Goal: Complete application form

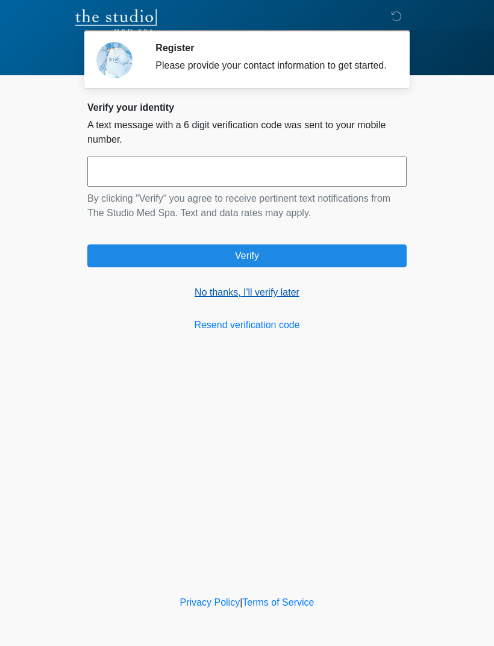
click at [282, 300] on link "No thanks, I'll verify later" at bounding box center [246, 292] width 319 height 14
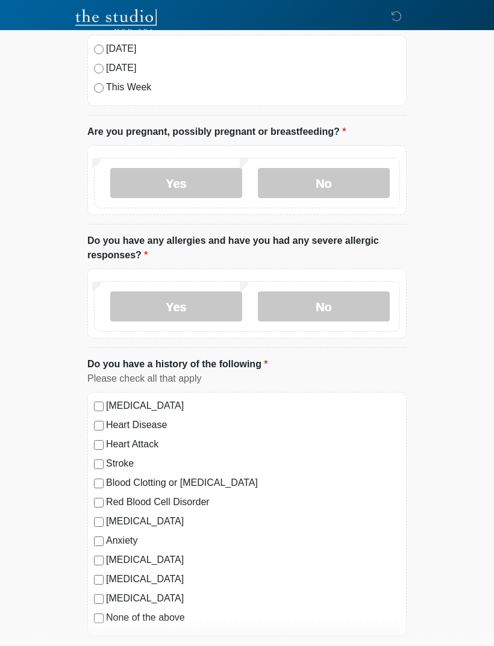
scroll to position [75, 0]
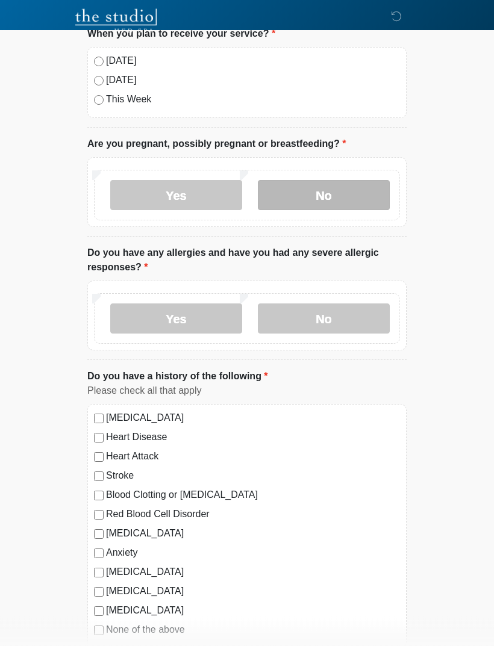
click at [360, 187] on label "No" at bounding box center [324, 196] width 132 height 30
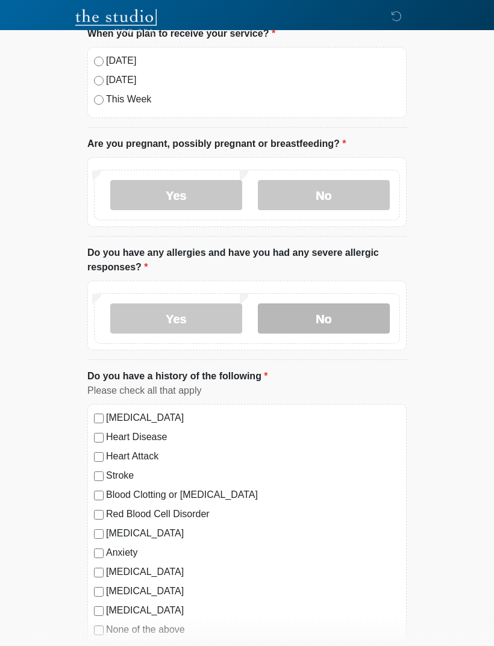
click at [342, 316] on label "No" at bounding box center [324, 318] width 132 height 30
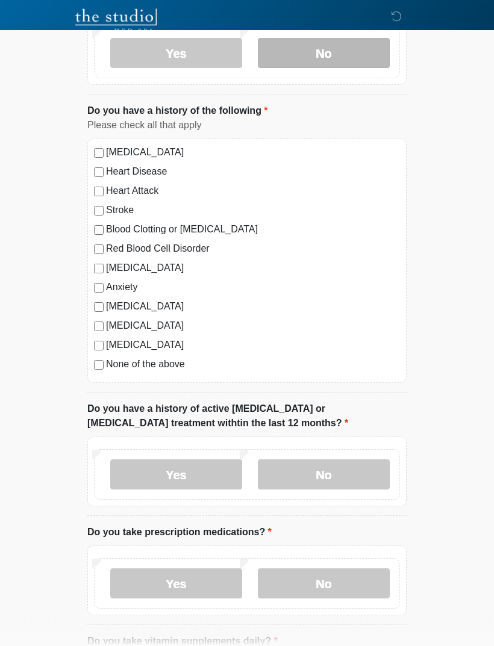
scroll to position [342, 0]
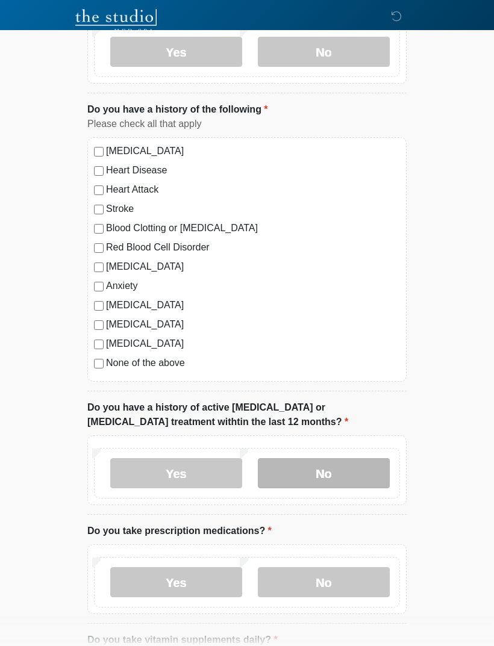
click at [292, 471] on label "No" at bounding box center [324, 473] width 132 height 30
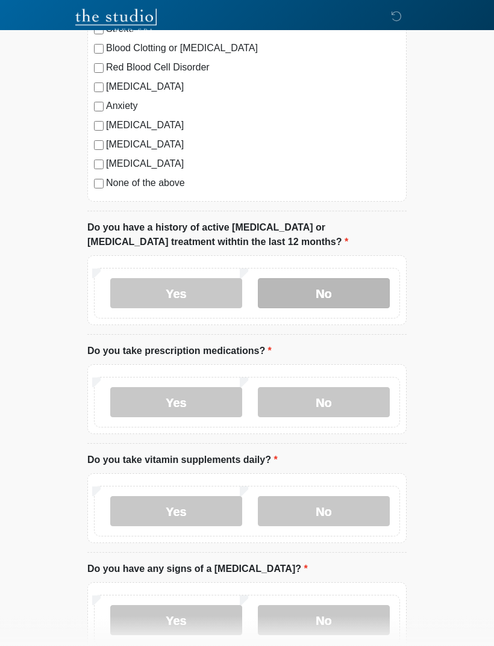
scroll to position [522, 0]
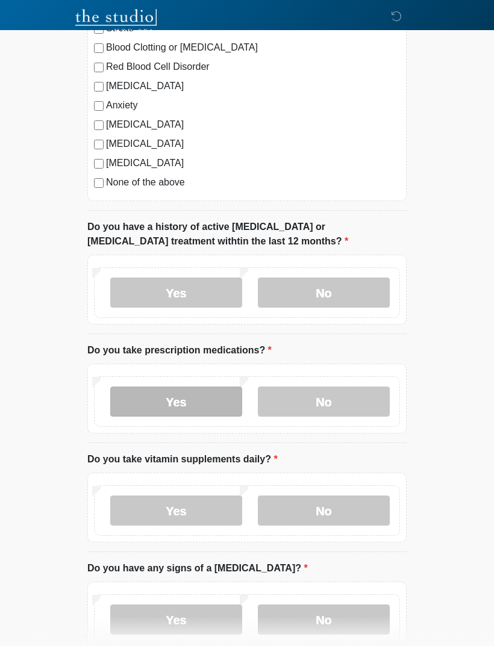
click at [206, 391] on label "Yes" at bounding box center [176, 401] width 132 height 30
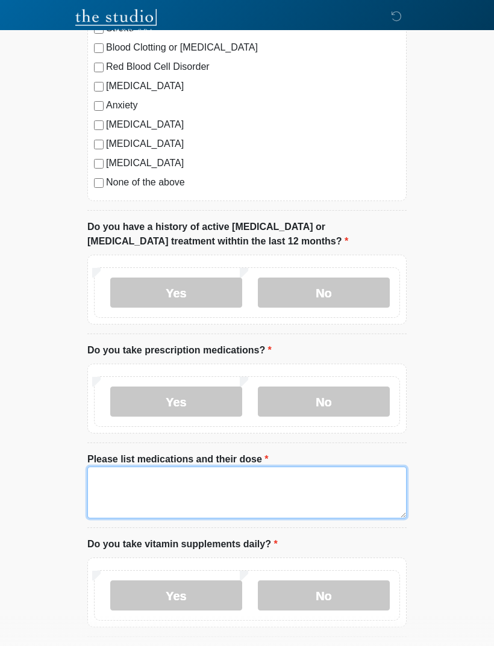
click at [117, 485] on textarea "Please list medications and their dose" at bounding box center [246, 492] width 319 height 52
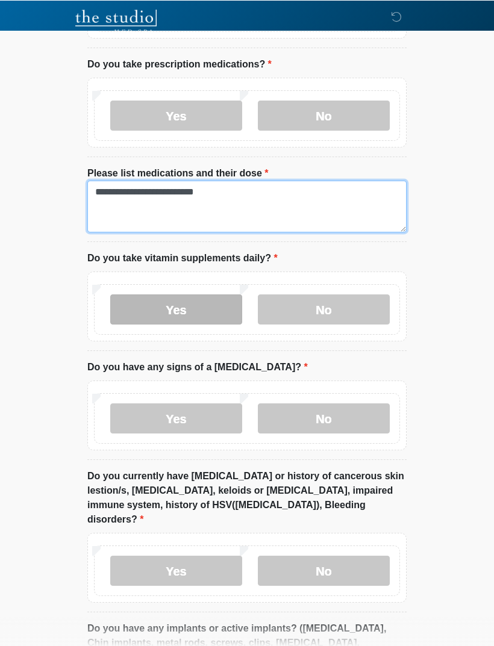
scroll to position [808, 0]
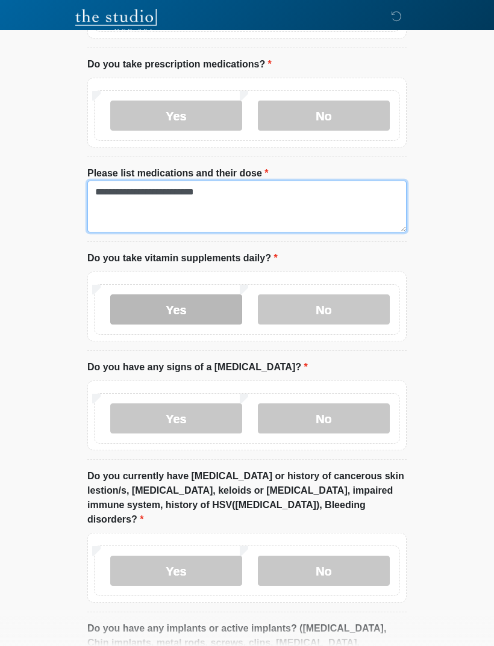
type textarea "**********"
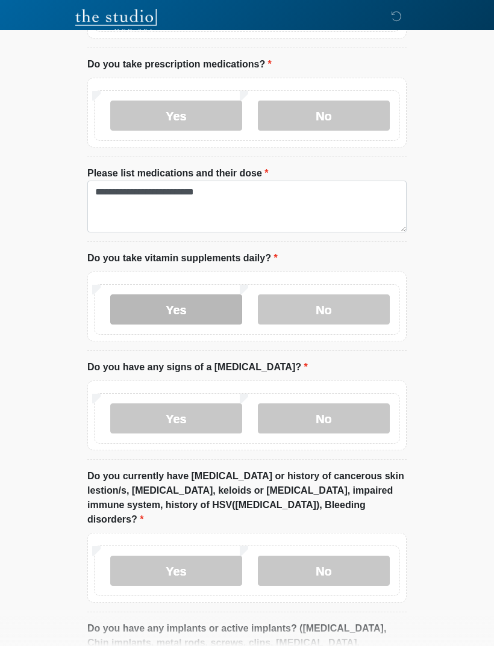
click at [206, 318] on label "Yes" at bounding box center [176, 309] width 132 height 30
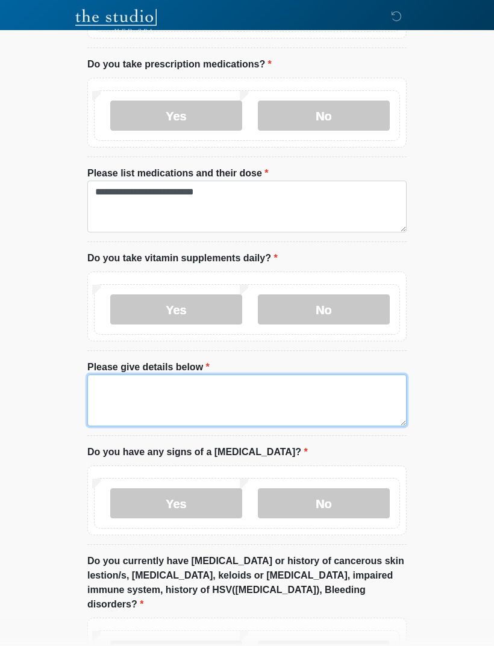
click at [259, 382] on textarea "Please give details below" at bounding box center [246, 400] width 319 height 52
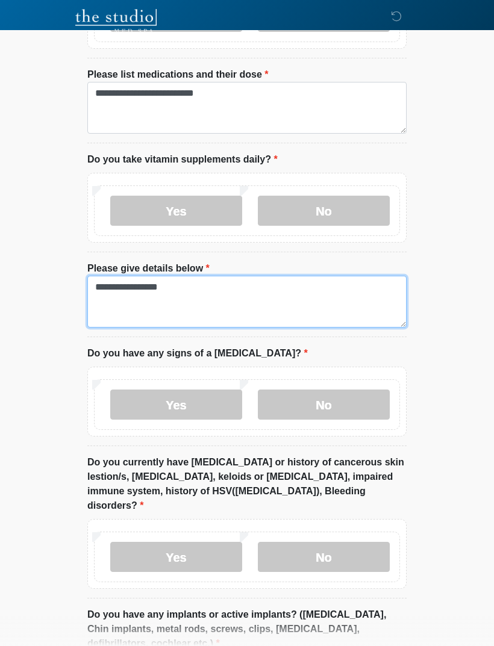
type textarea "**********"
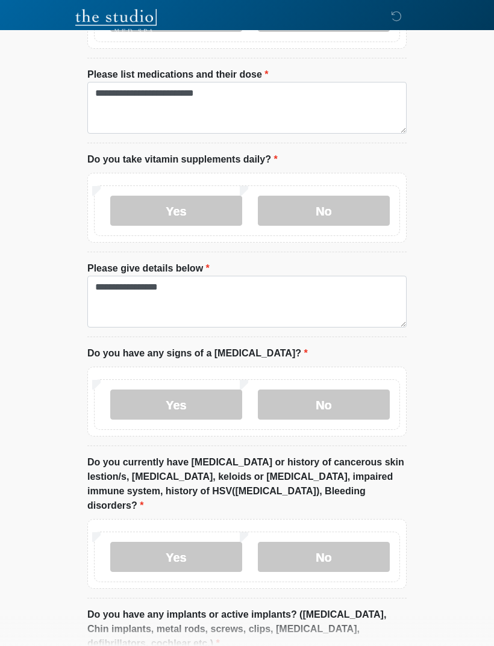
click at [362, 423] on div "Yes No" at bounding box center [247, 404] width 306 height 51
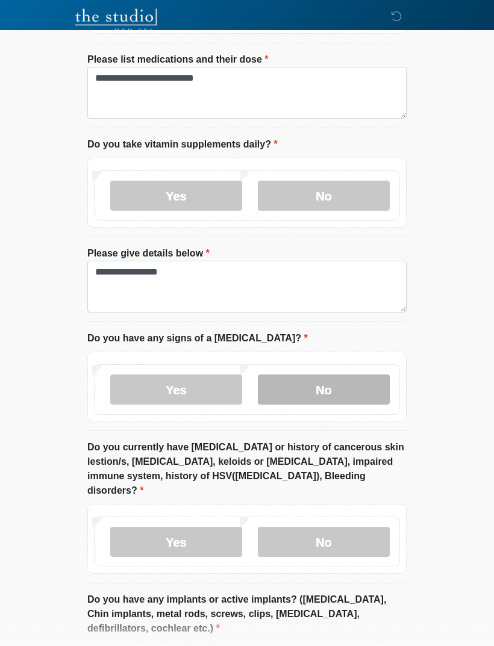
click at [337, 385] on label "No" at bounding box center [324, 390] width 132 height 30
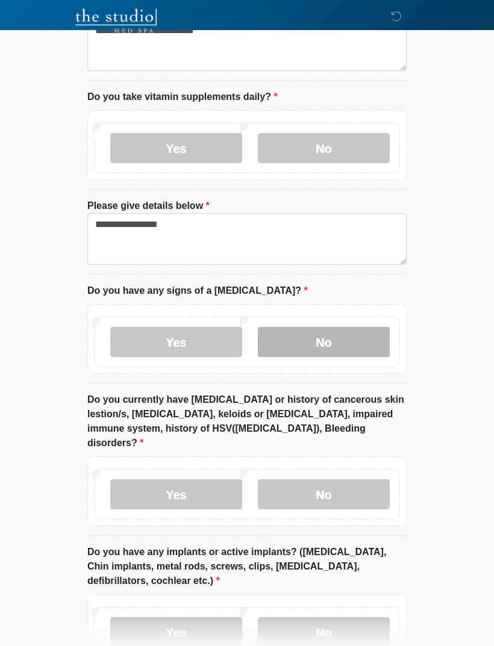
scroll to position [970, 0]
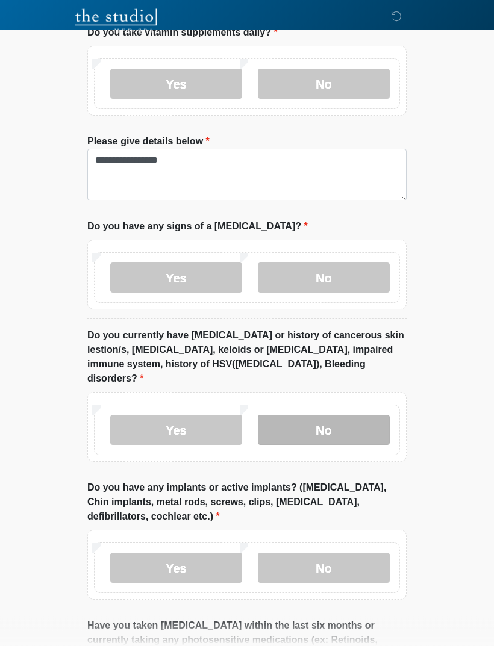
click at [359, 415] on label "No" at bounding box center [324, 430] width 132 height 30
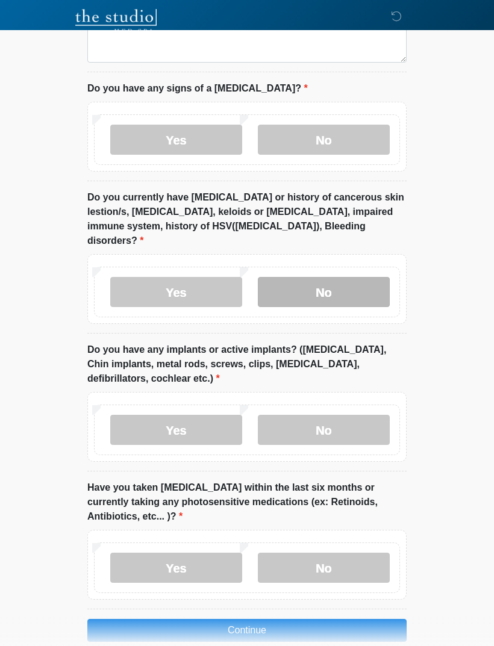
scroll to position [1176, 0]
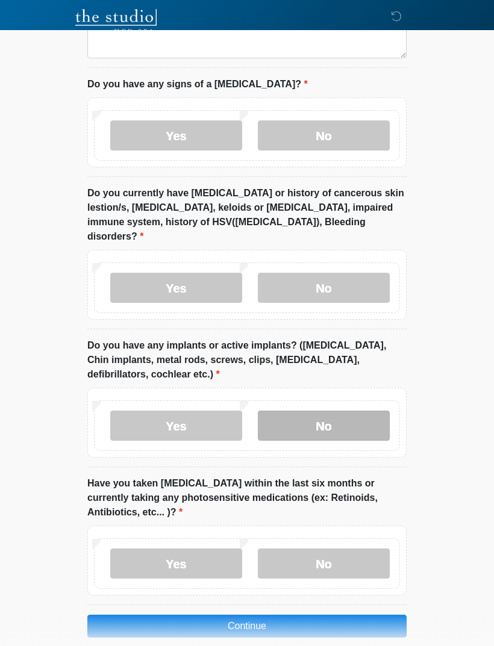
click at [367, 410] on label "No" at bounding box center [324, 425] width 132 height 30
click at [341, 568] on div "Yes No" at bounding box center [247, 563] width 306 height 51
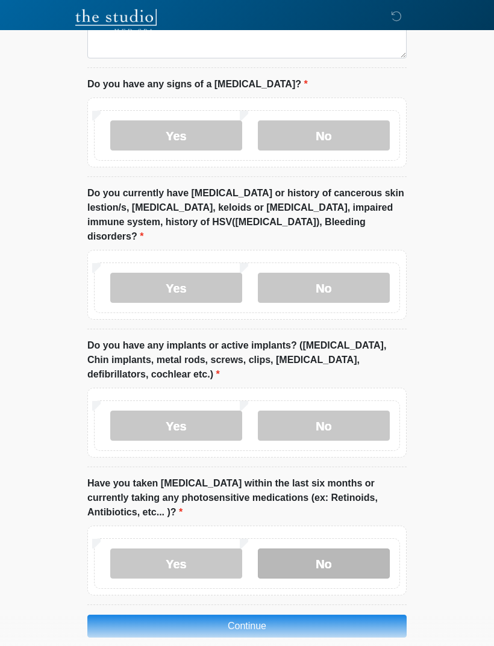
click at [329, 559] on label "No" at bounding box center [324, 563] width 132 height 30
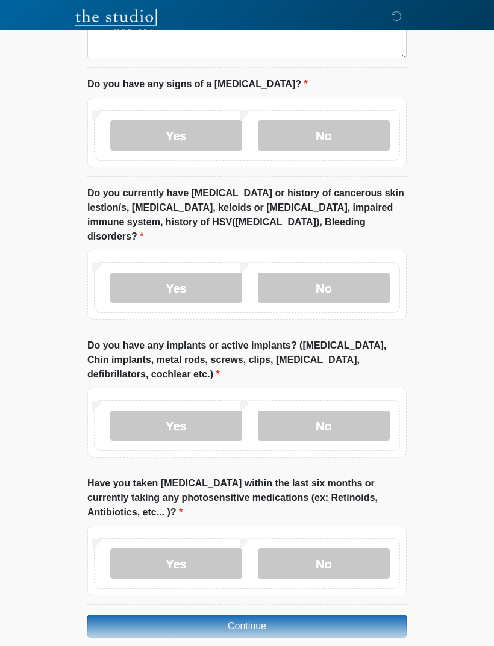
click at [308, 616] on button "Continue" at bounding box center [246, 626] width 319 height 23
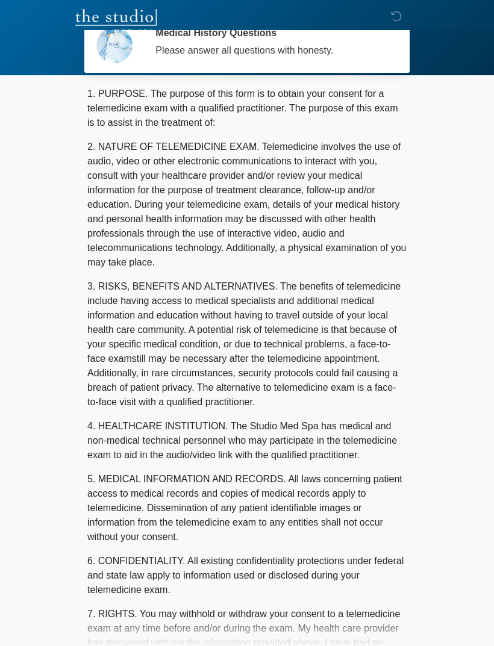
scroll to position [0, 0]
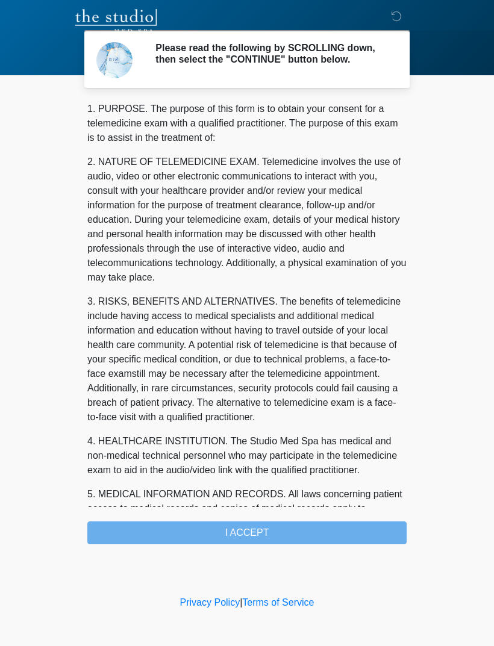
click at [311, 544] on div "1. PURPOSE. The purpose of this form is to obtain your consent for a telemedici…" at bounding box center [246, 323] width 319 height 442
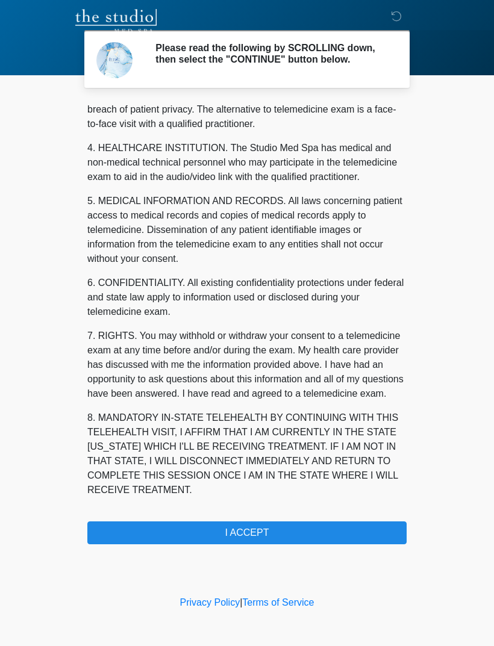
scroll to position [308, 0]
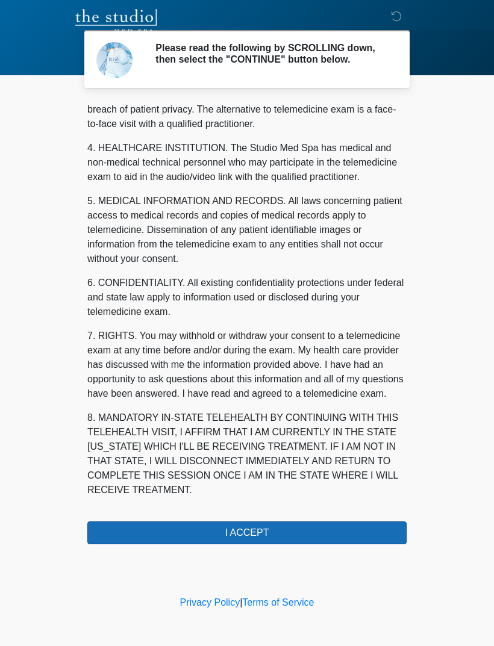
click at [333, 543] on button "I ACCEPT" at bounding box center [246, 532] width 319 height 23
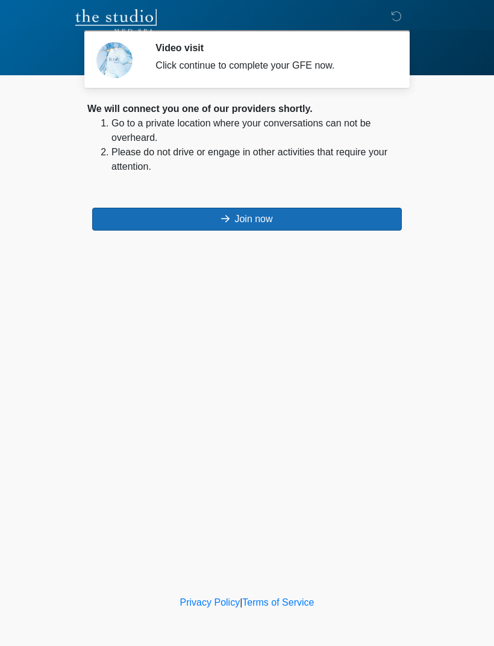
click at [341, 215] on button "Join now" at bounding box center [246, 219] width 309 height 23
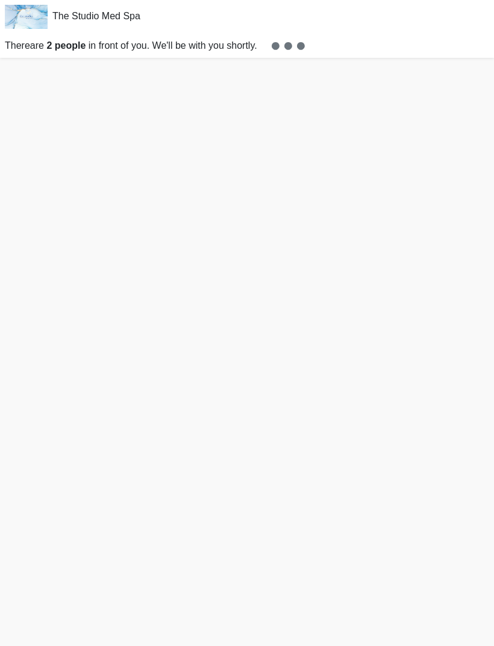
click at [479, 56] on p "There are 2 people in front of you. We'll be with you shortly." at bounding box center [247, 46] width 494 height 24
click at [478, 56] on p "There are 2 people in front of you. We'll be with you shortly." at bounding box center [247, 46] width 494 height 24
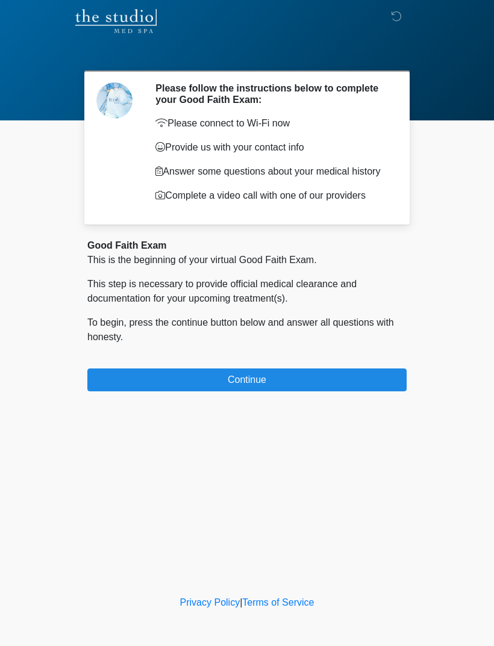
click at [345, 366] on div "Good Faith Exam This is the beginning of your virtual Good Faith Exam. This ste…" at bounding box center [246, 314] width 319 height 153
click at [344, 366] on div "Good Faith Exam This is the beginning of your virtual Good Faith Exam. This ste…" at bounding box center [246, 314] width 319 height 153
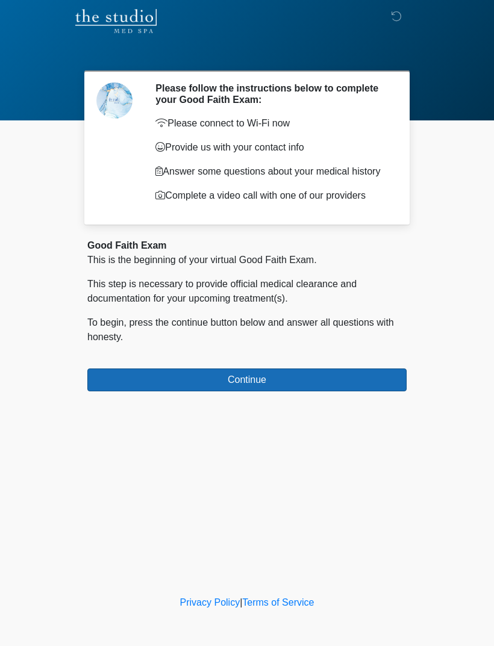
click at [273, 384] on button "Continue" at bounding box center [246, 379] width 319 height 23
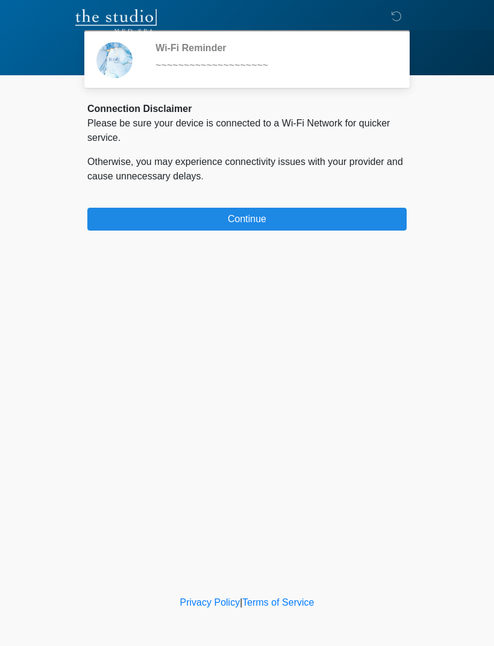
click at [227, 215] on button "Continue" at bounding box center [246, 219] width 319 height 23
